Goal: Information Seeking & Learning: Check status

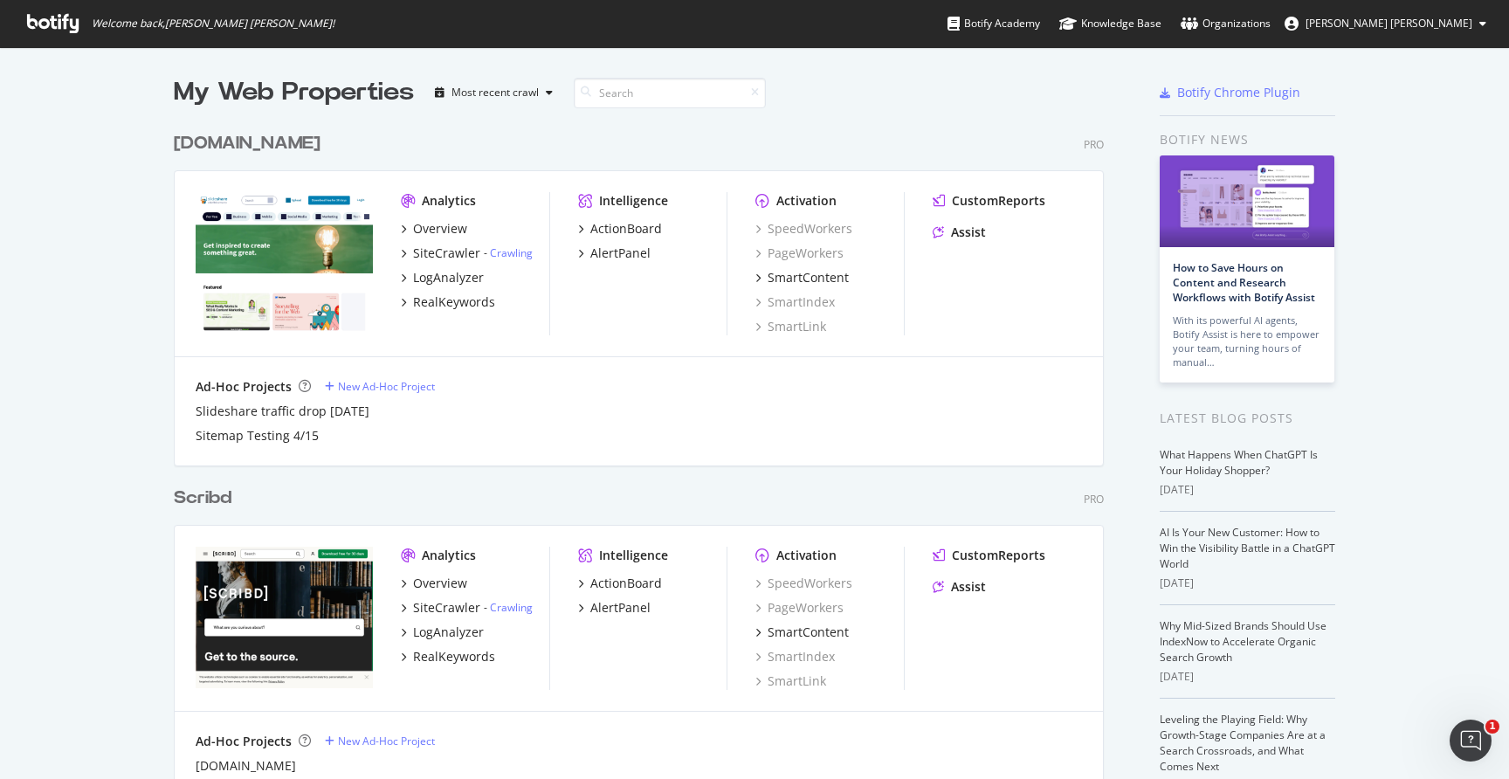
click at [283, 146] on div "[DOMAIN_NAME]" at bounding box center [247, 143] width 147 height 25
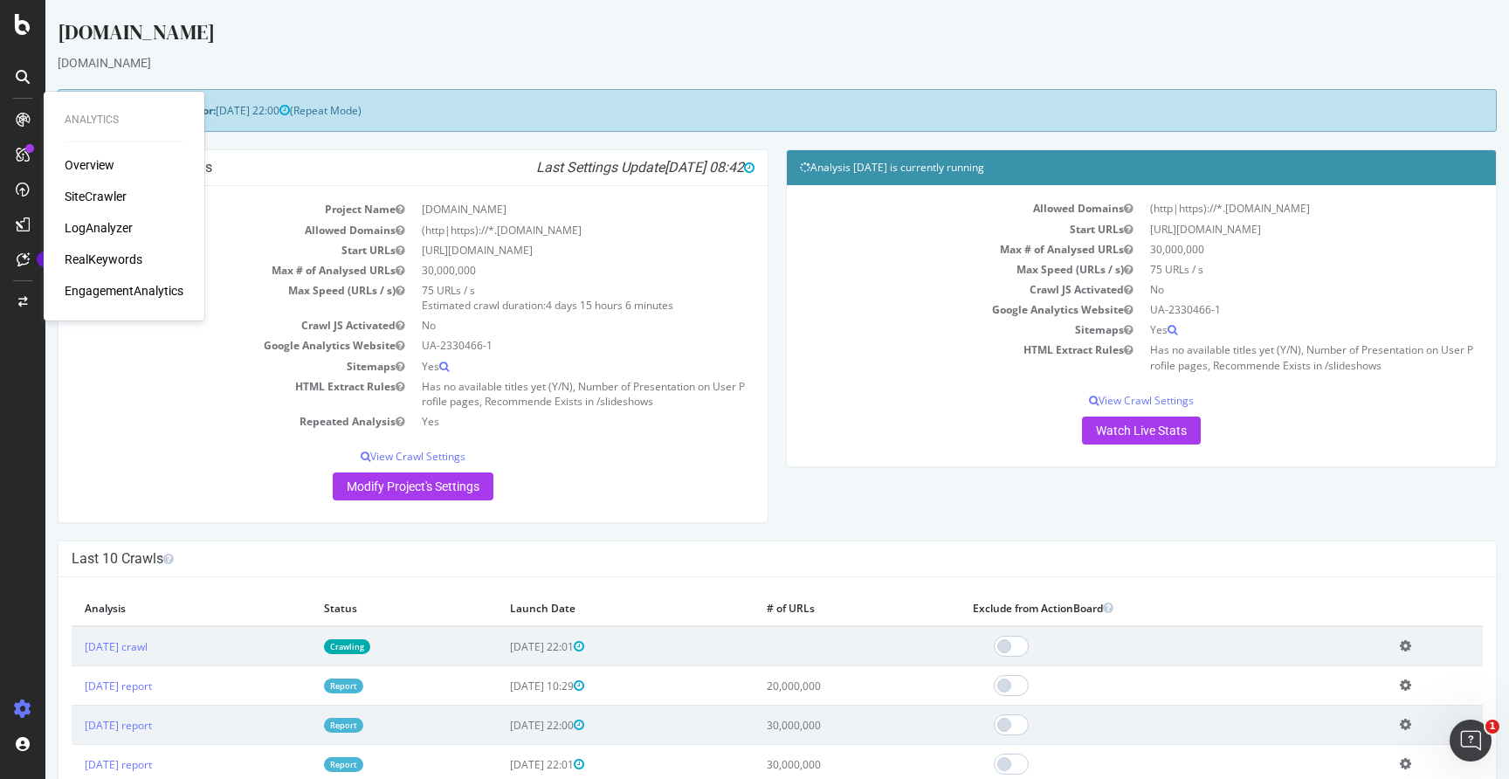
click at [94, 231] on div "LogAnalyzer" at bounding box center [99, 227] width 68 height 17
click at [104, 190] on div "SiteCrawler" at bounding box center [96, 196] width 62 height 17
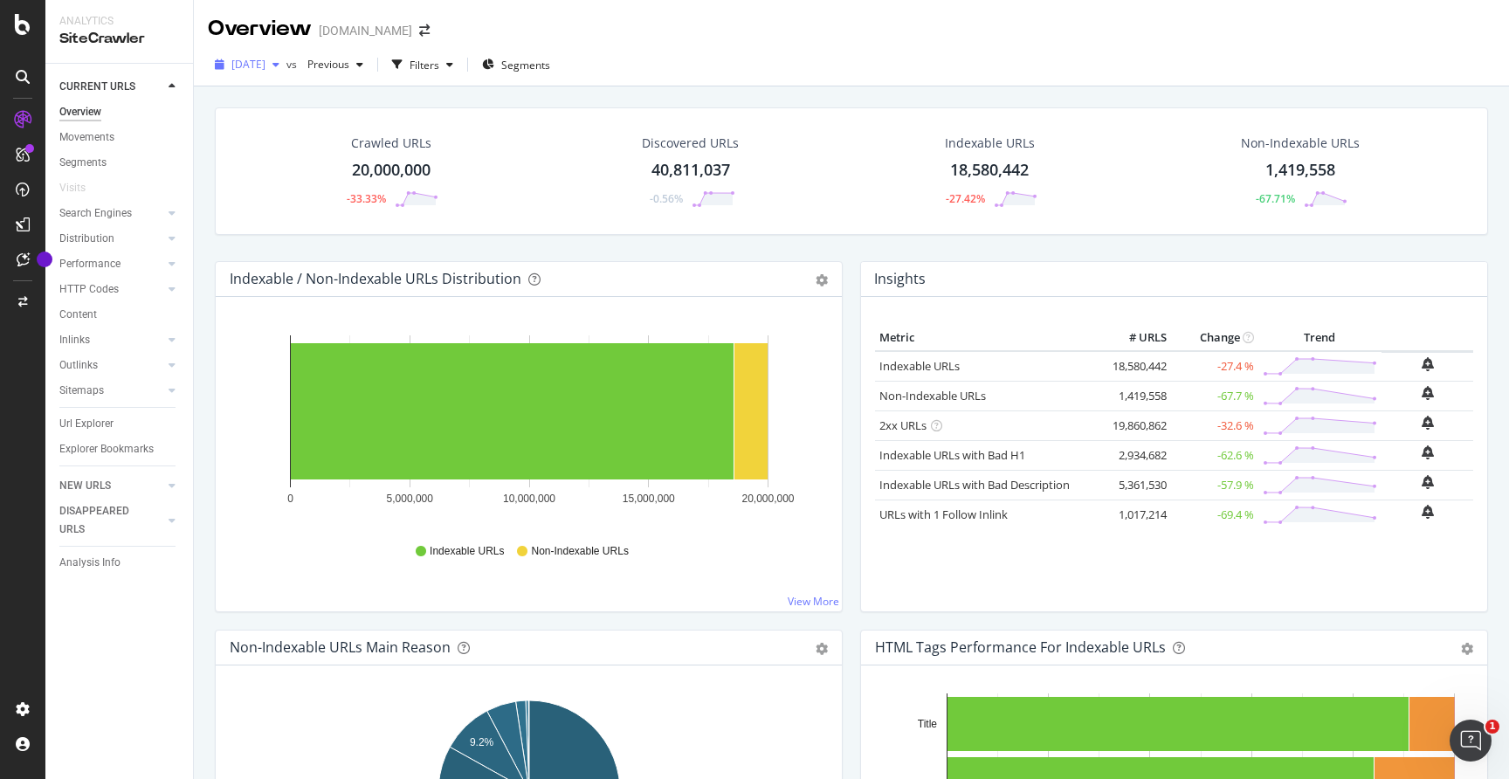
click at [286, 65] on div "button" at bounding box center [275, 64] width 21 height 10
click at [589, 266] on div "Indexable / Non-Indexable URLs Distribution Bar Bar (by Percentage) Table Expor…" at bounding box center [529, 279] width 626 height 35
click at [412, 35] on span at bounding box center [424, 30] width 24 height 12
click at [419, 31] on icon "arrow-right-arrow-left" at bounding box center [424, 30] width 10 height 12
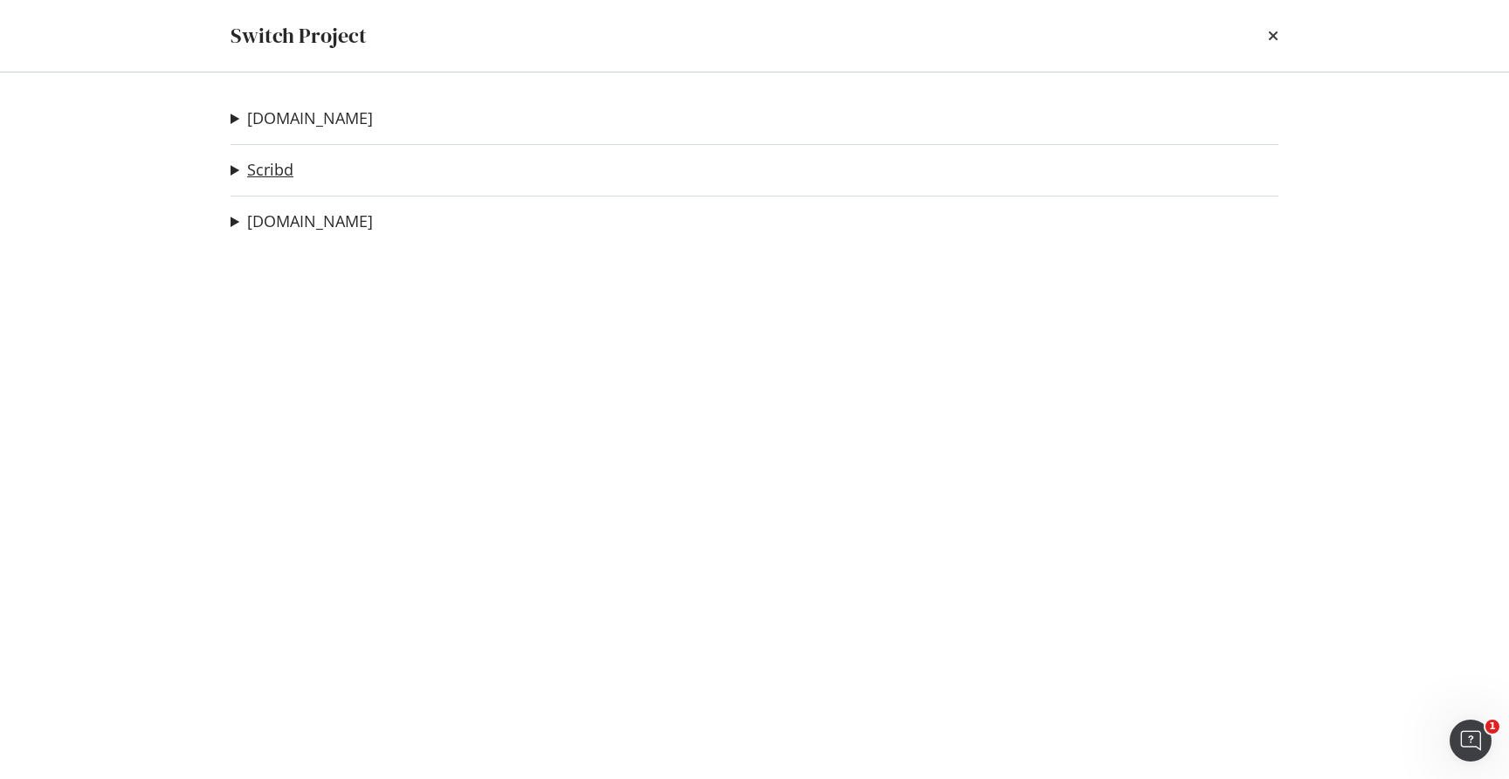
click at [263, 177] on link "Scribd" at bounding box center [270, 170] width 46 height 18
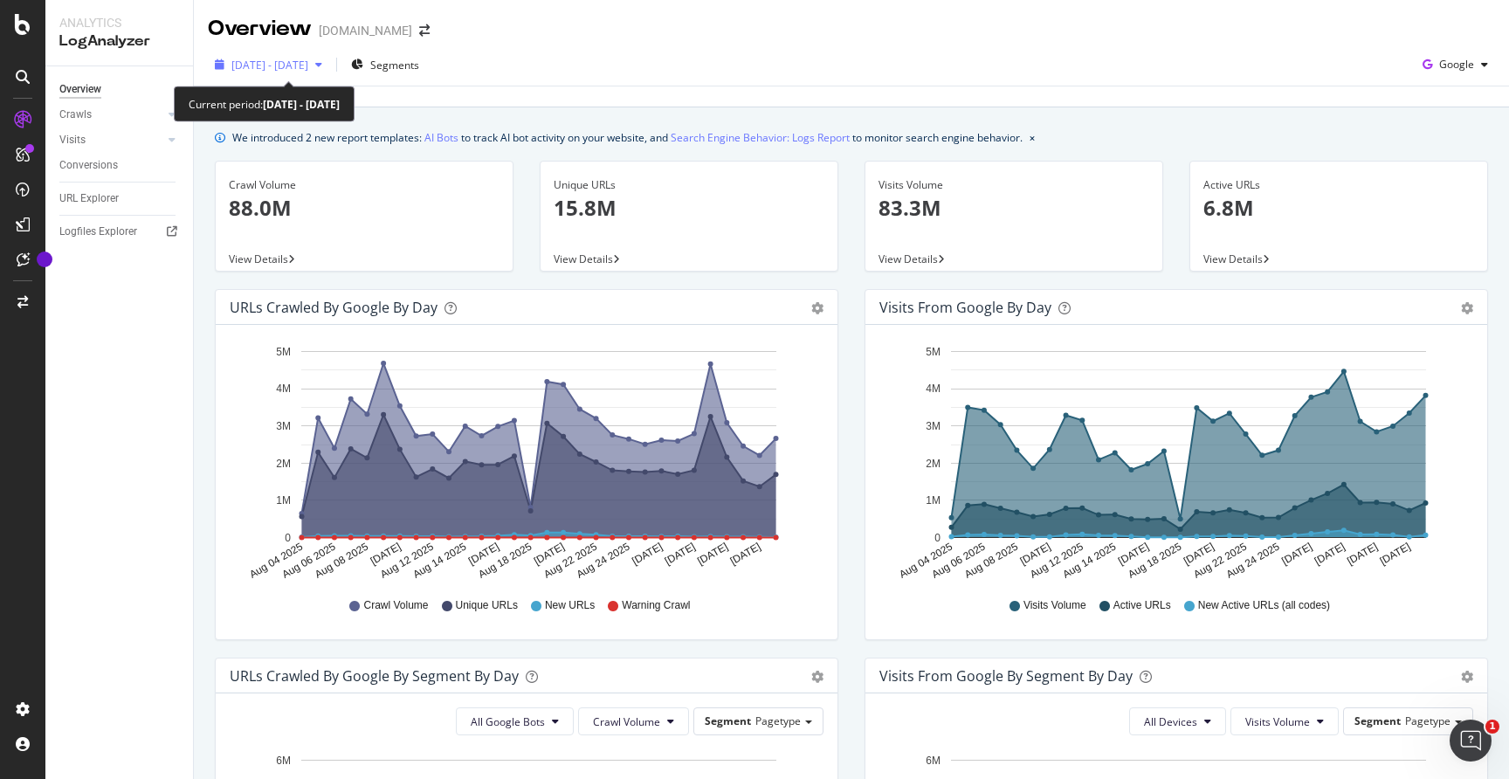
click at [298, 72] on div "[DATE] - [DATE]" at bounding box center [269, 65] width 77 height 15
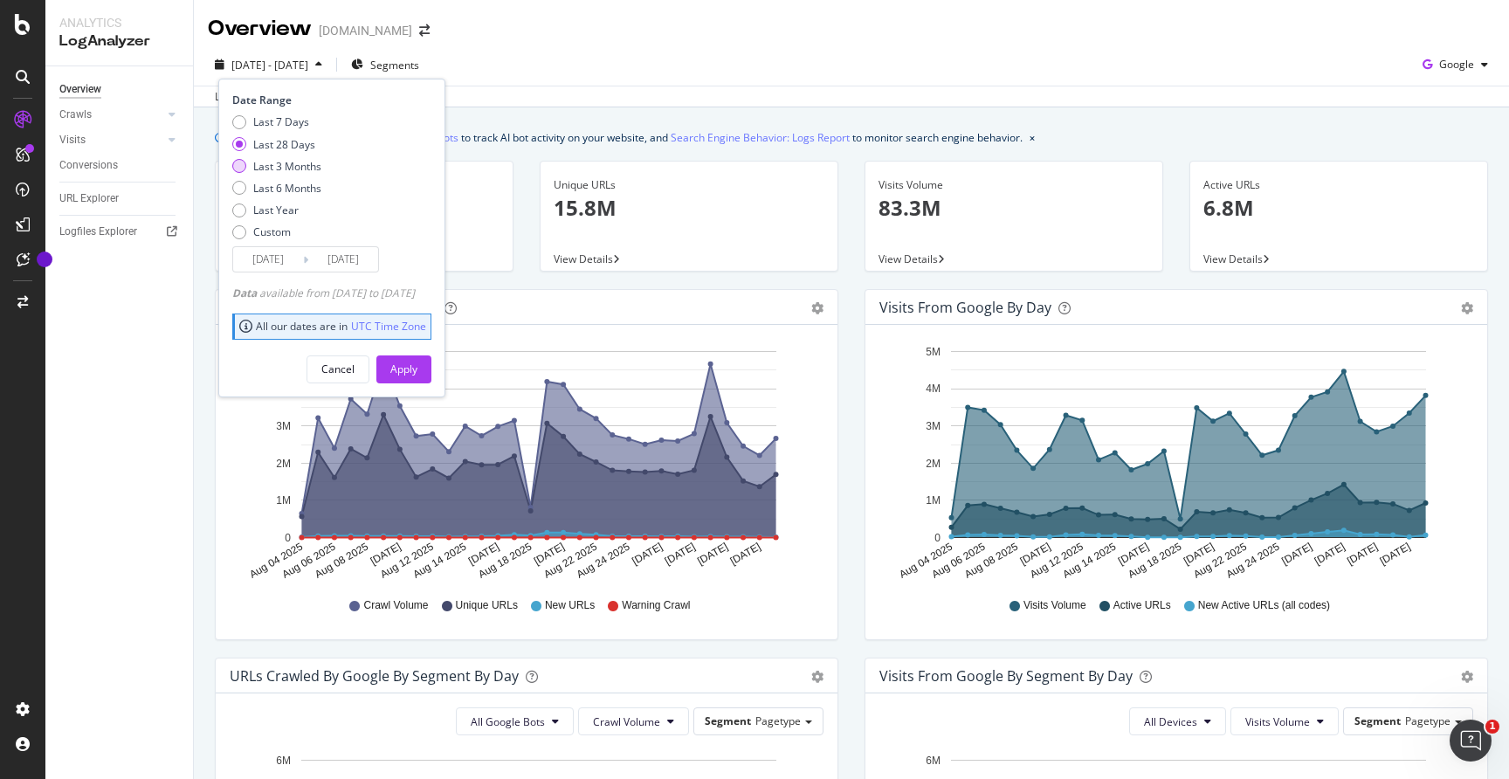
click at [282, 163] on div "Last 3 Months" at bounding box center [287, 166] width 68 height 15
type input "[DATE]"
click at [417, 367] on div "Apply" at bounding box center [403, 369] width 27 height 15
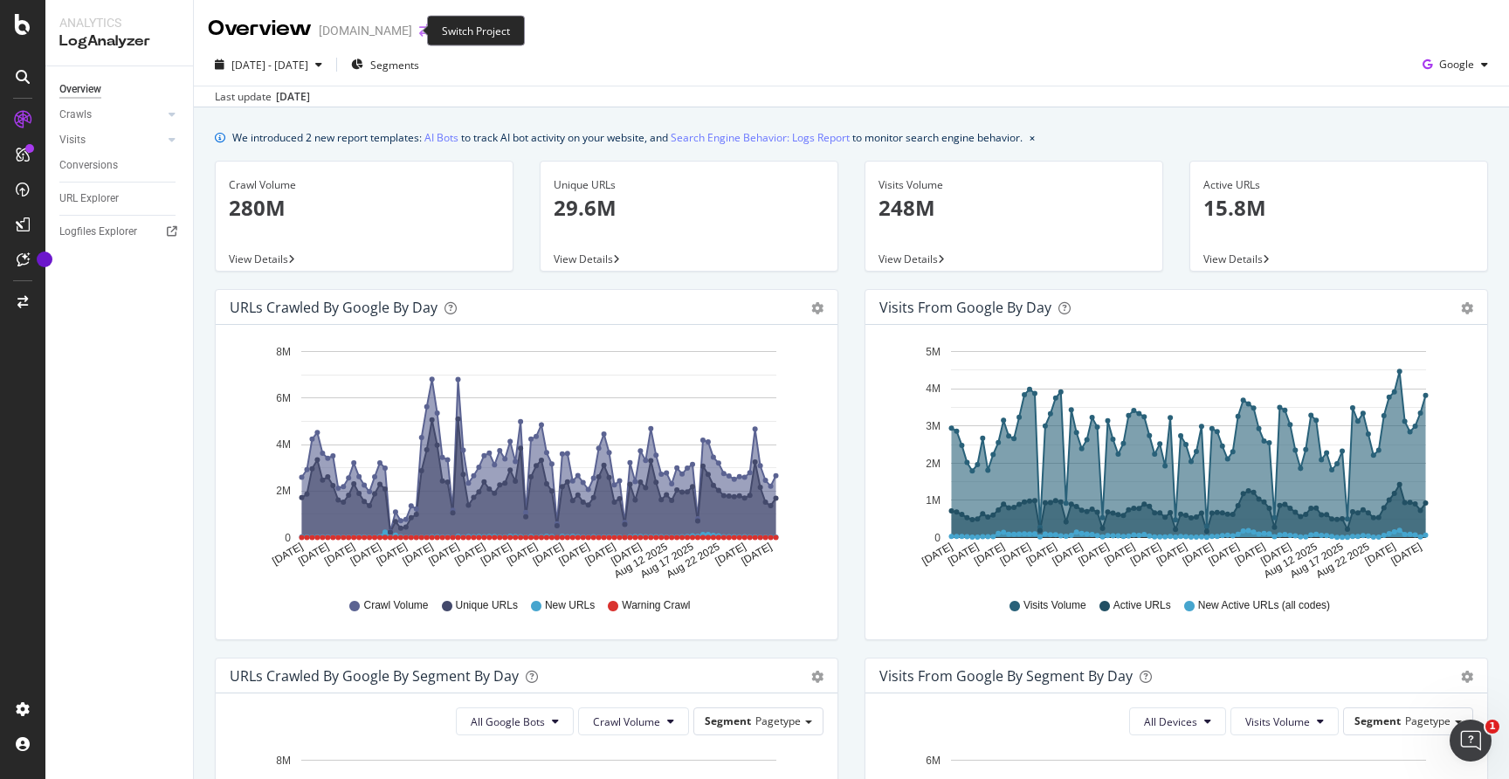
click at [419, 36] on icon "arrow-right-arrow-left" at bounding box center [424, 30] width 10 height 12
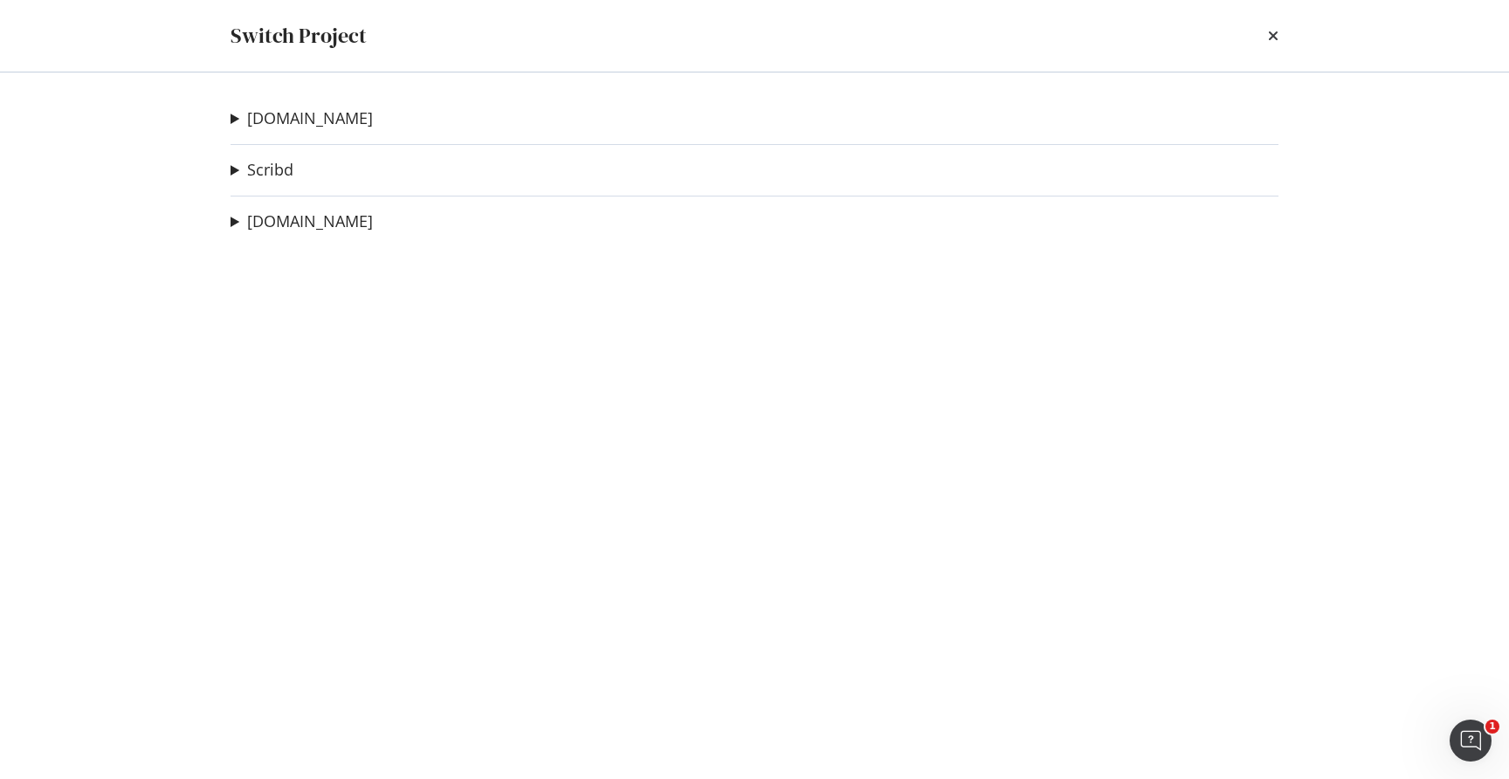
click at [1279, 40] on div "Switch Project" at bounding box center [755, 36] width 1118 height 72
click at [274, 173] on link "Scribd" at bounding box center [270, 170] width 46 height 18
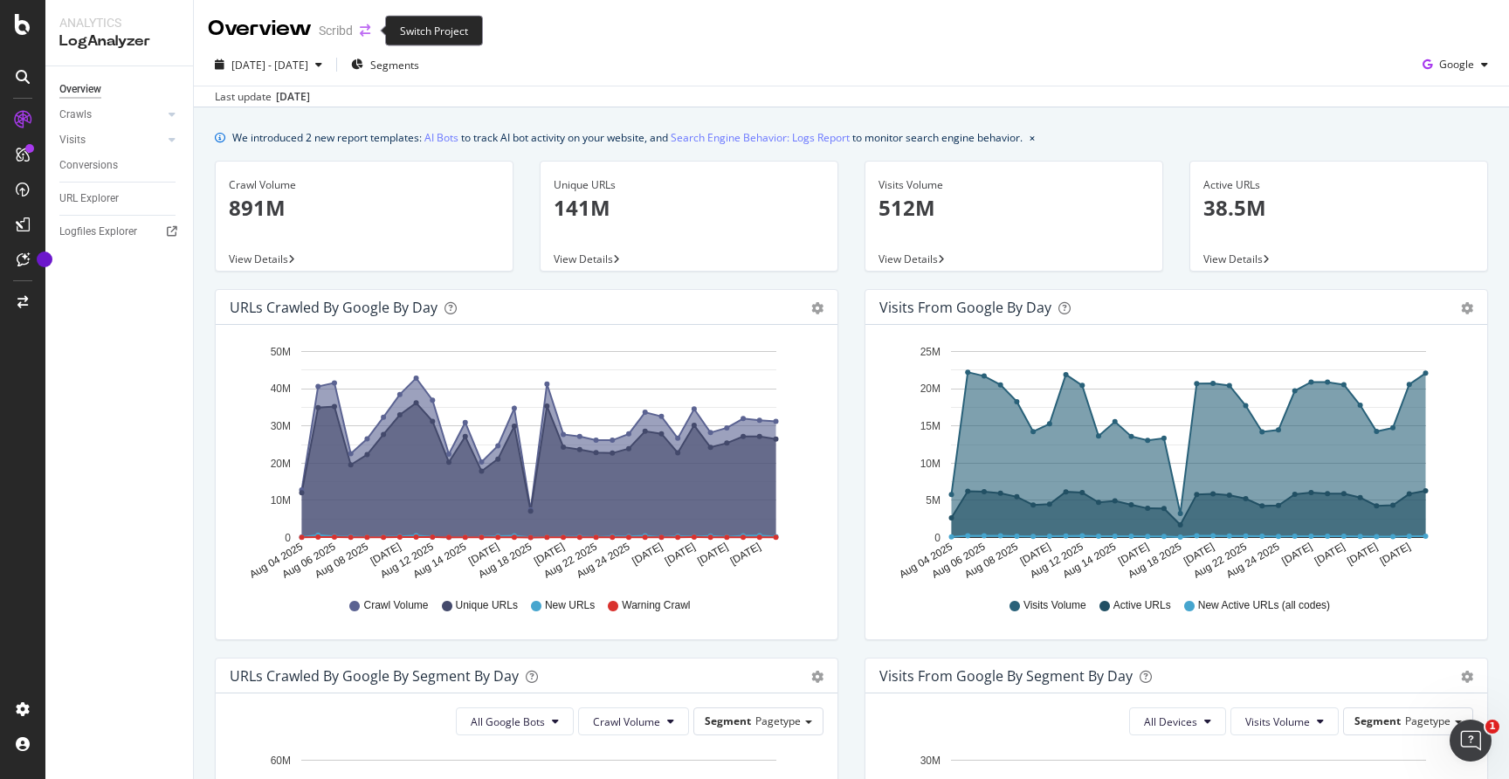
click at [370, 31] on icon "arrow-right-arrow-left" at bounding box center [365, 30] width 10 height 12
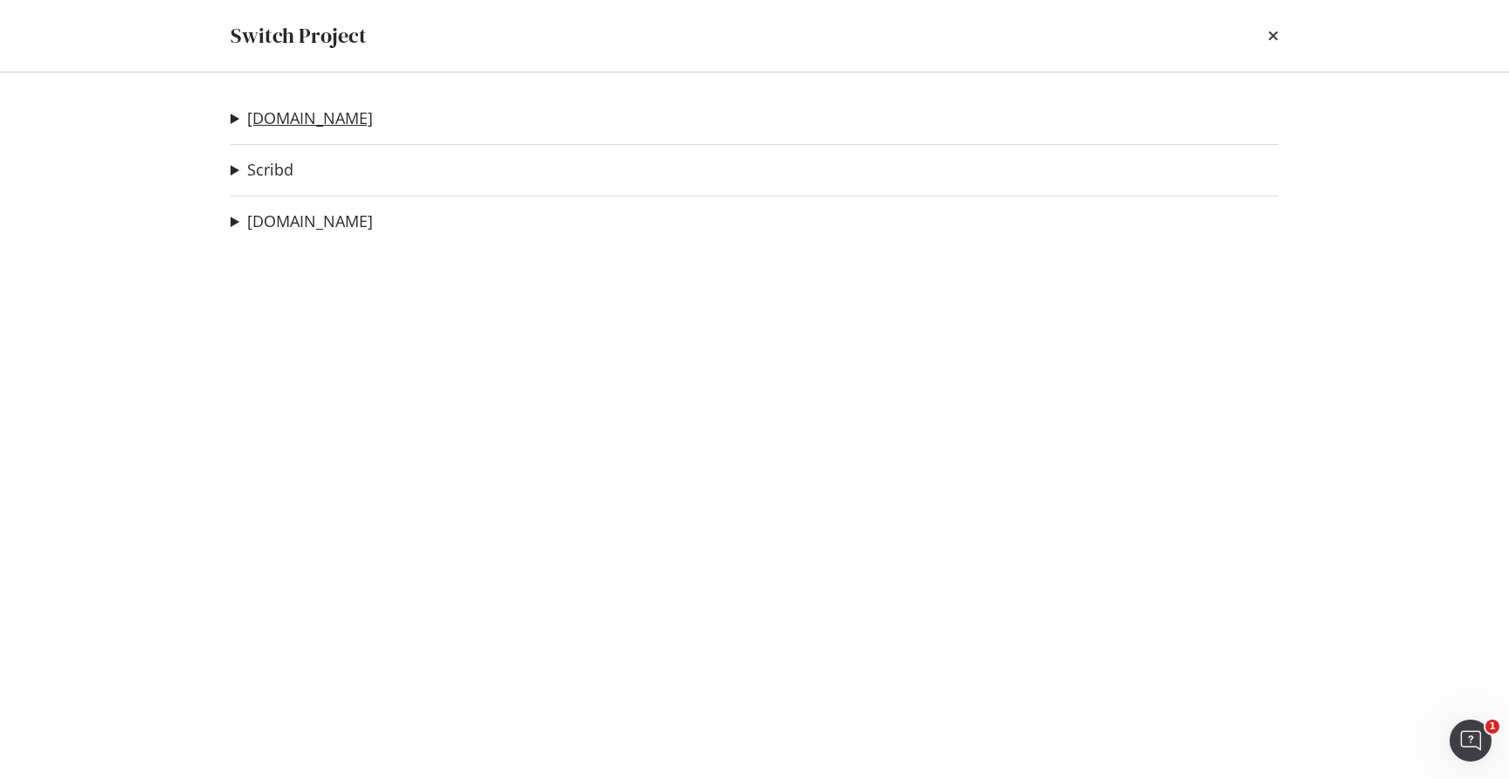
click at [296, 110] on link "[DOMAIN_NAME]" at bounding box center [310, 118] width 126 height 18
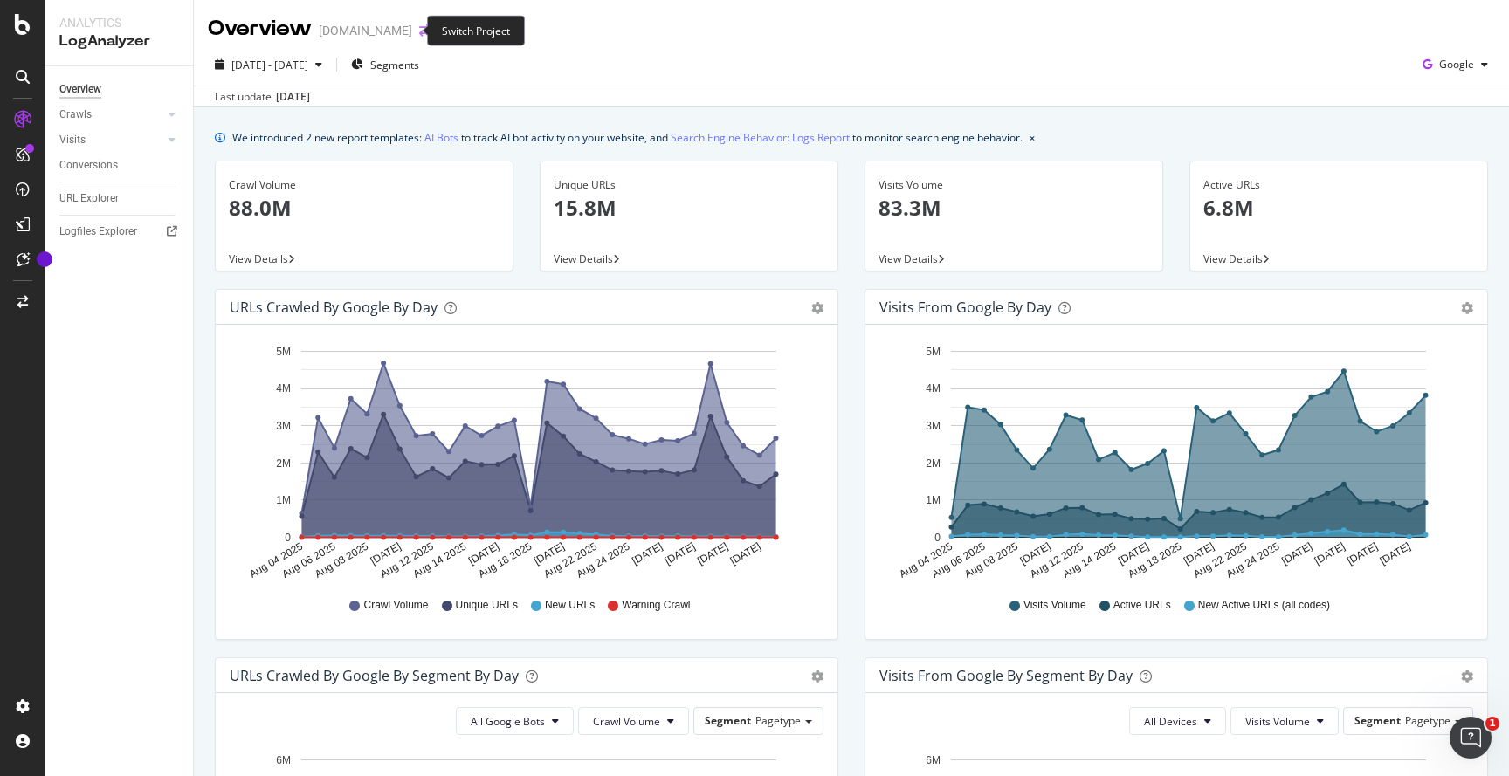
click at [419, 34] on icon "arrow-right-arrow-left" at bounding box center [424, 30] width 10 height 12
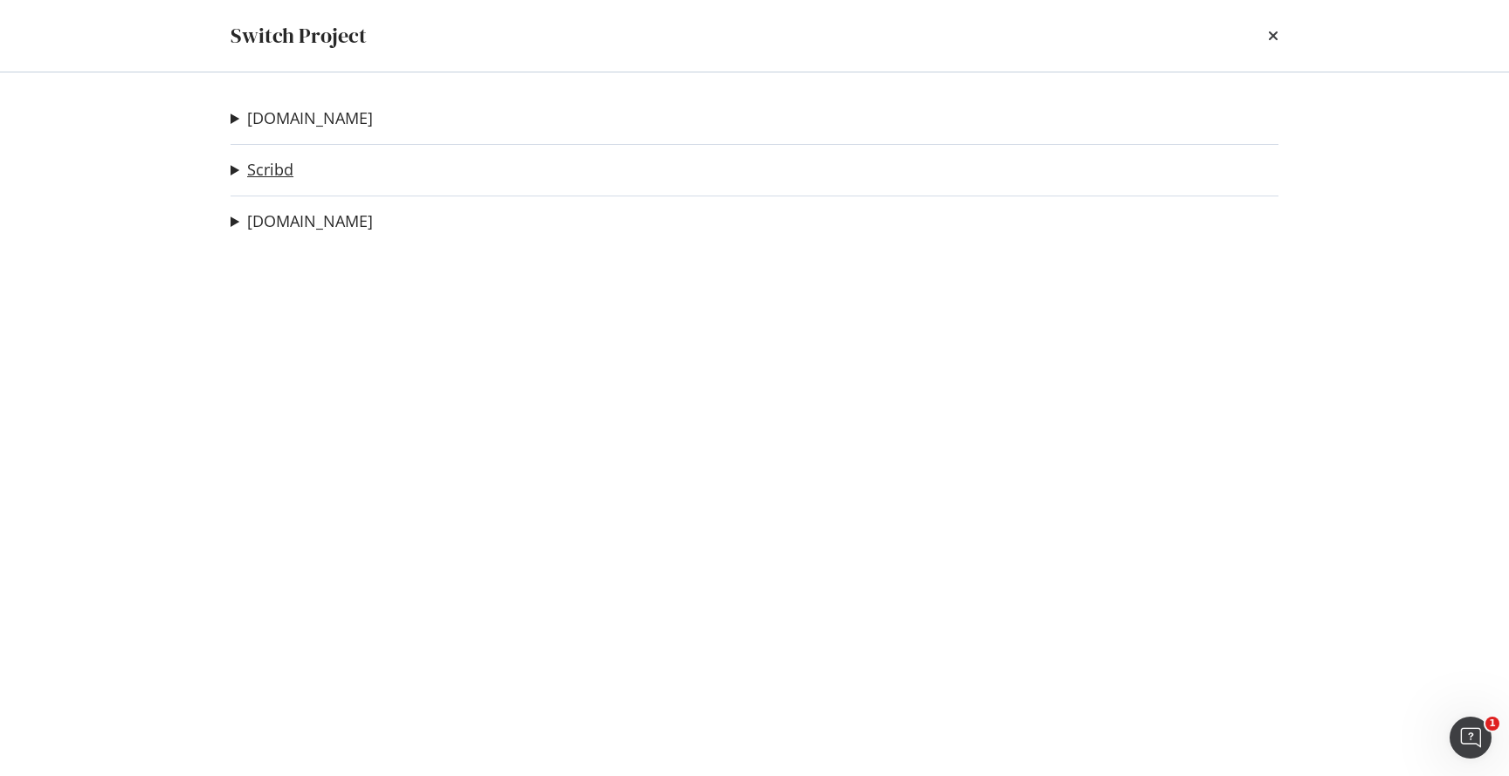
click at [273, 164] on link "Scribd" at bounding box center [270, 170] width 46 height 18
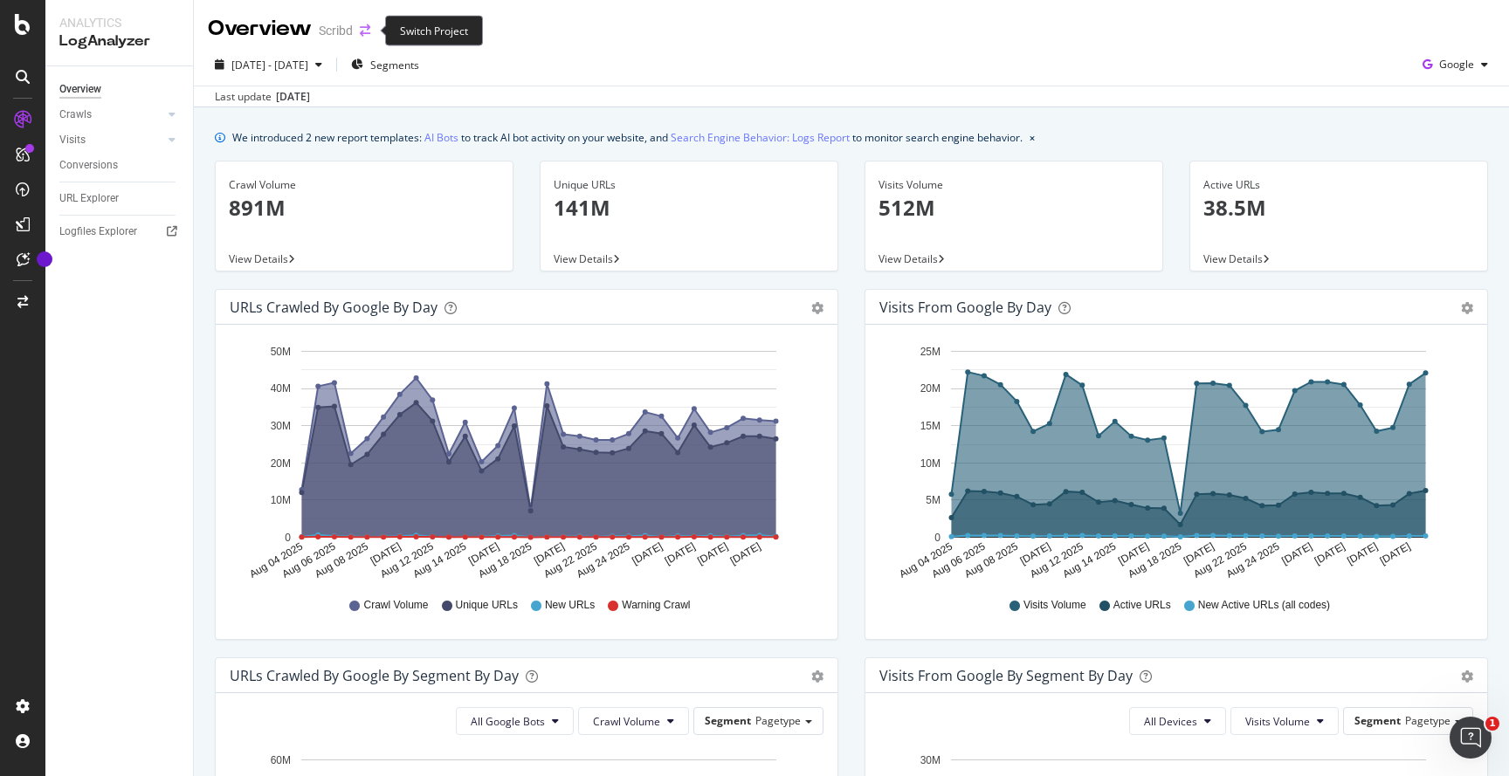
click at [370, 29] on icon "arrow-right-arrow-left" at bounding box center [365, 30] width 10 height 12
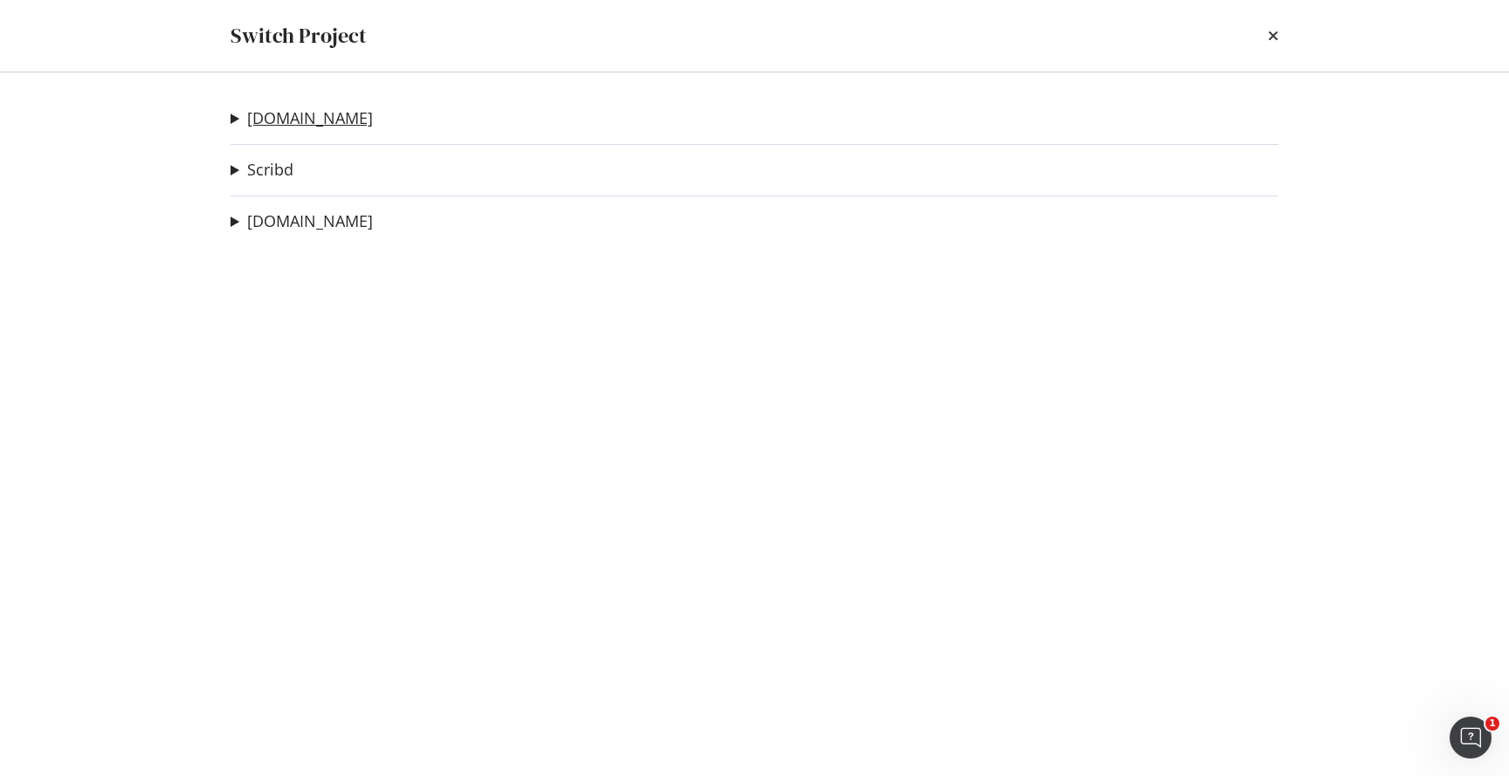
click at [278, 122] on link "[DOMAIN_NAME]" at bounding box center [310, 118] width 126 height 18
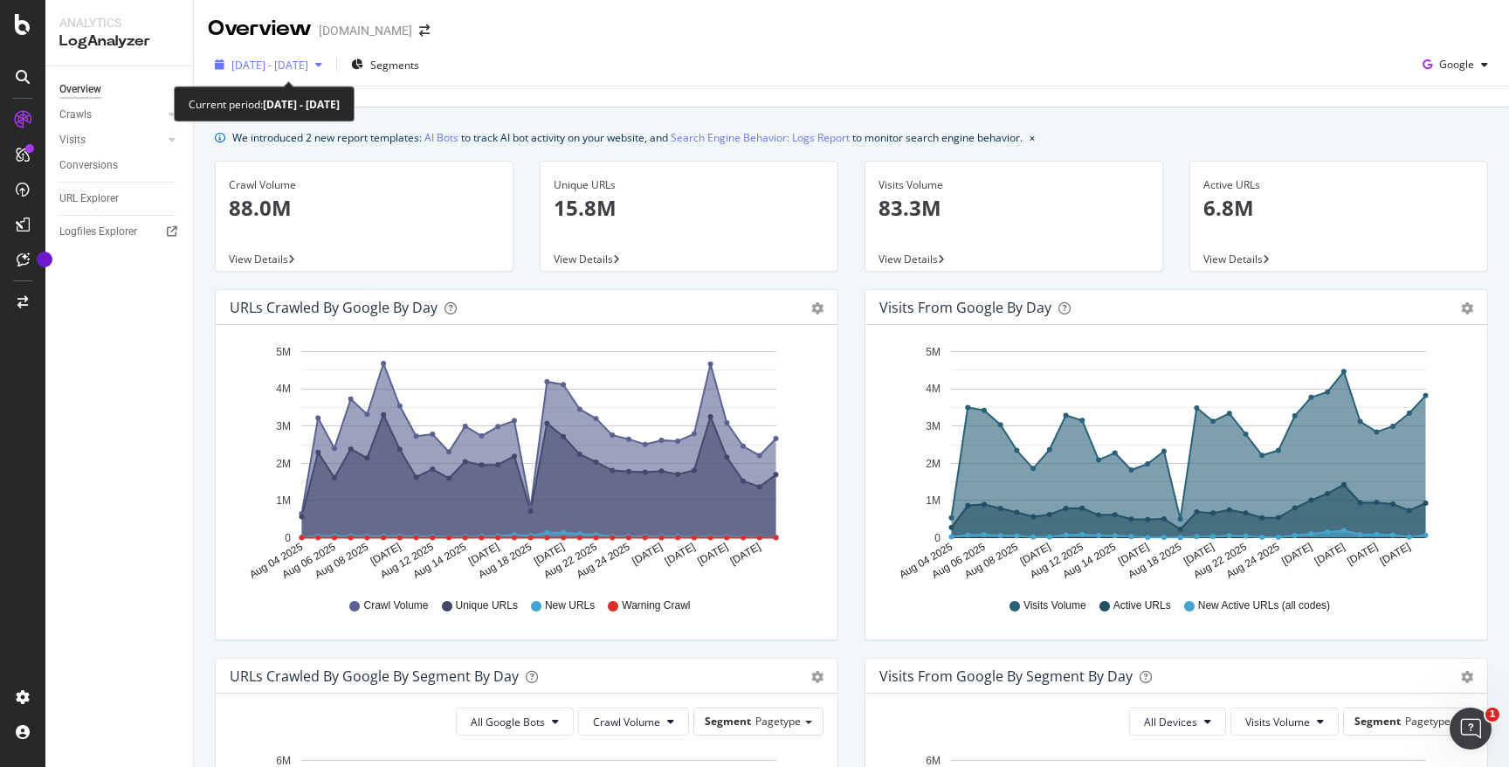
click at [319, 73] on div "[DATE] - [DATE]" at bounding box center [268, 65] width 121 height 26
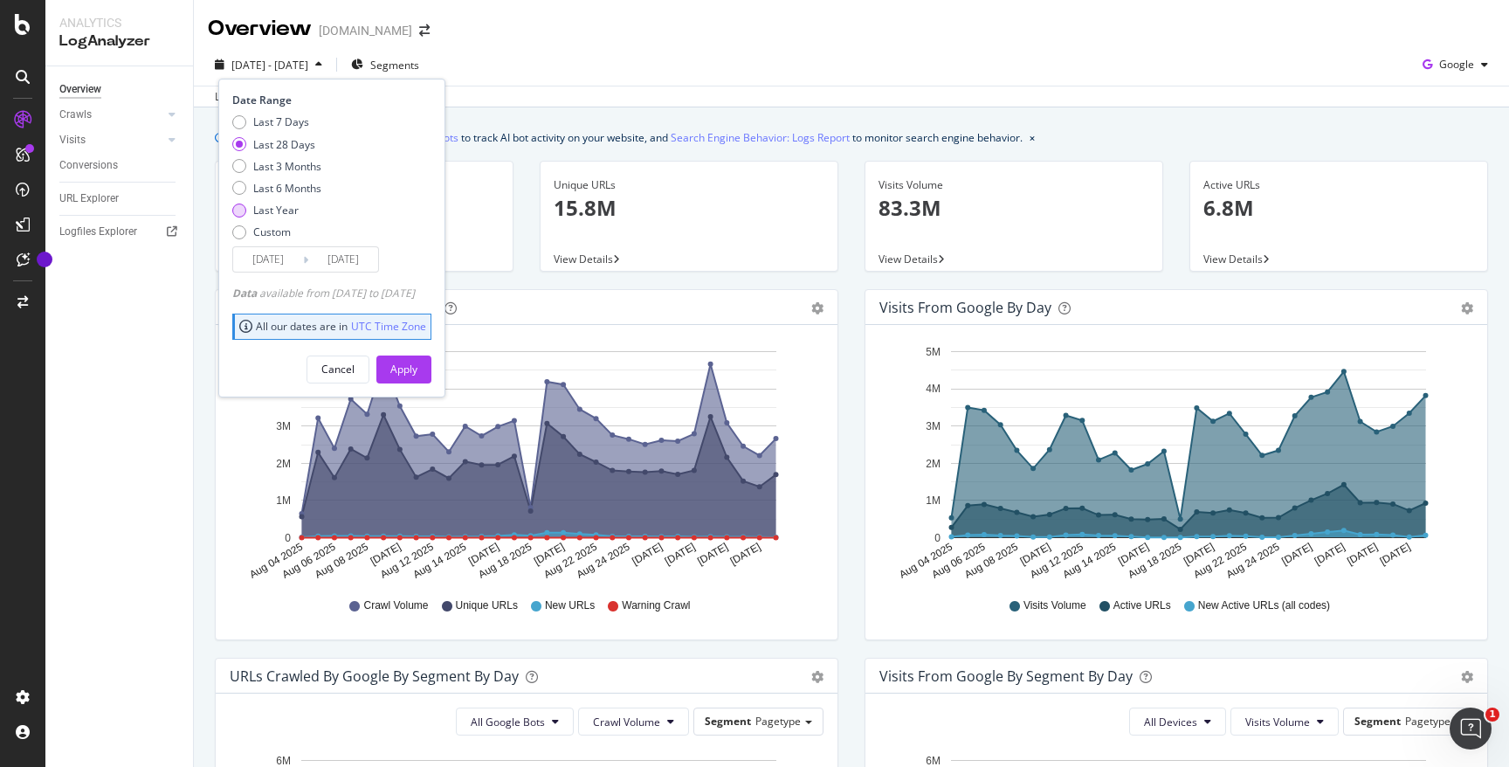
click at [237, 203] on div "Last Year" at bounding box center [239, 210] width 14 height 14
type input "[DATE]"
click at [417, 366] on div "Apply" at bounding box center [403, 369] width 27 height 15
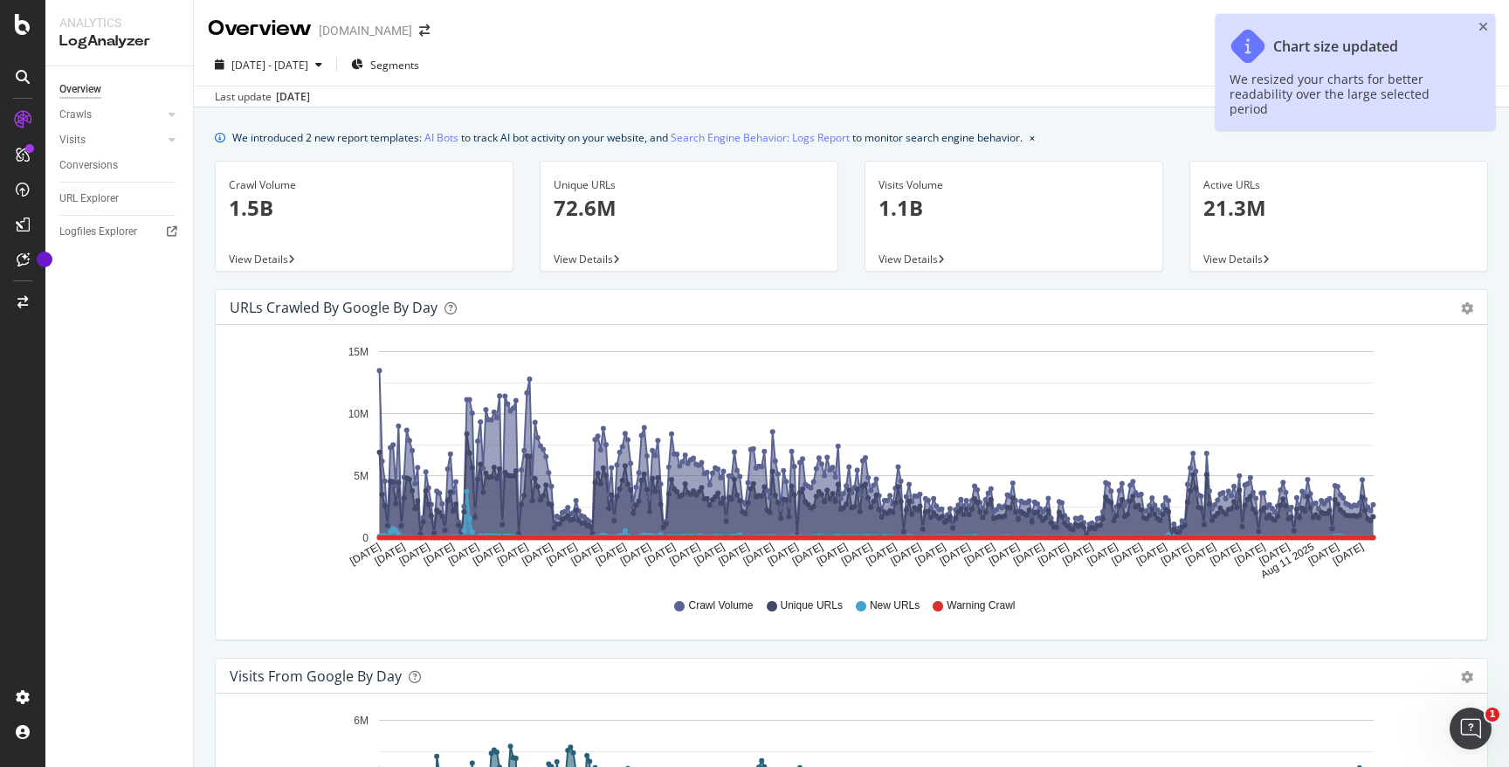
click at [1476, 24] on div "Overview [DOMAIN_NAME]" at bounding box center [851, 22] width 1315 height 44
